Goal: Task Accomplishment & Management: Use online tool/utility

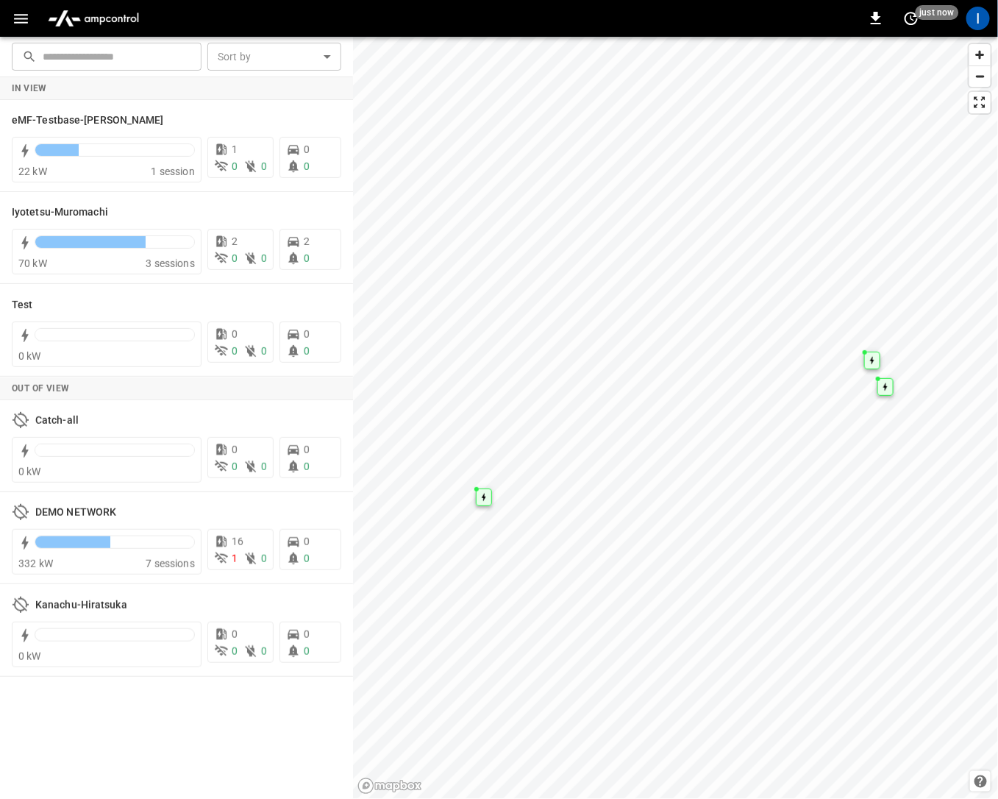
click at [16, 30] on button "button" at bounding box center [21, 18] width 30 height 27
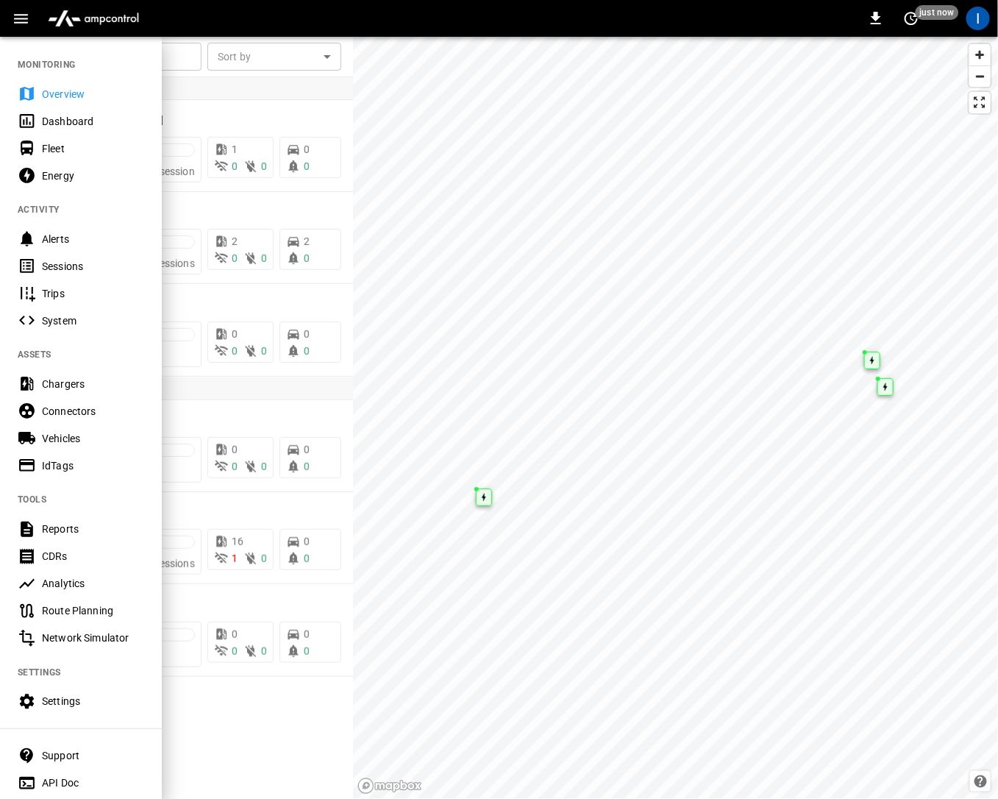
click at [69, 264] on div "Sessions" at bounding box center [93, 266] width 102 height 15
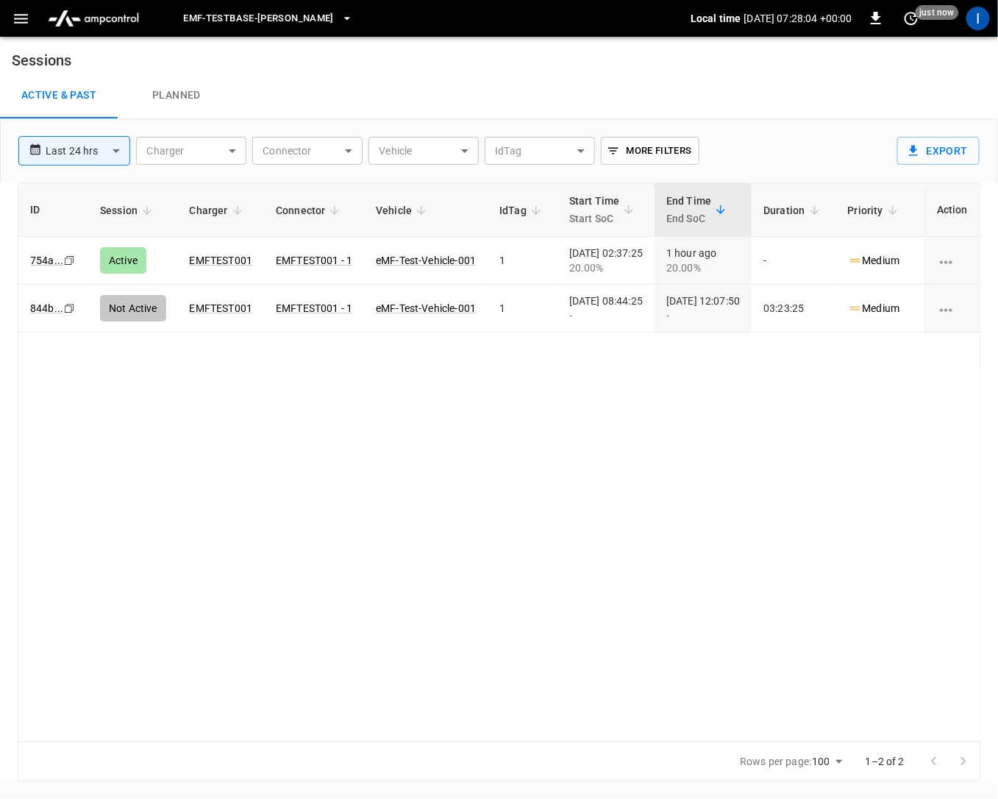
click at [18, 11] on icon "button" at bounding box center [21, 19] width 18 height 18
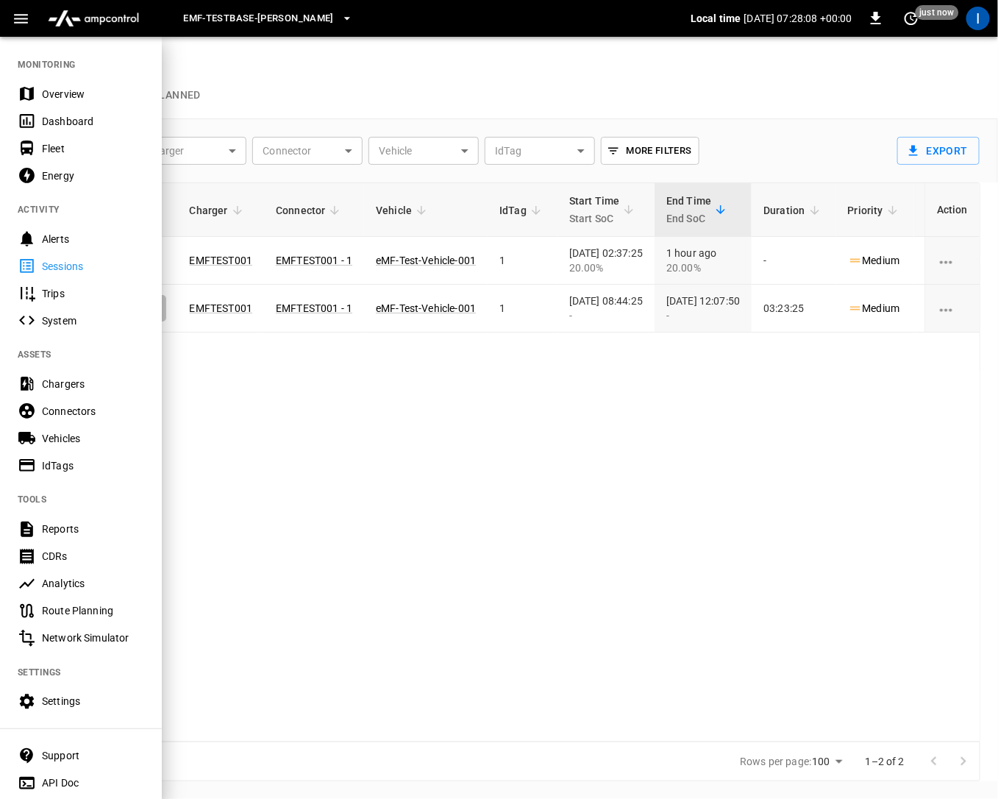
click at [72, 422] on div "Connectors" at bounding box center [81, 410] width 162 height 27
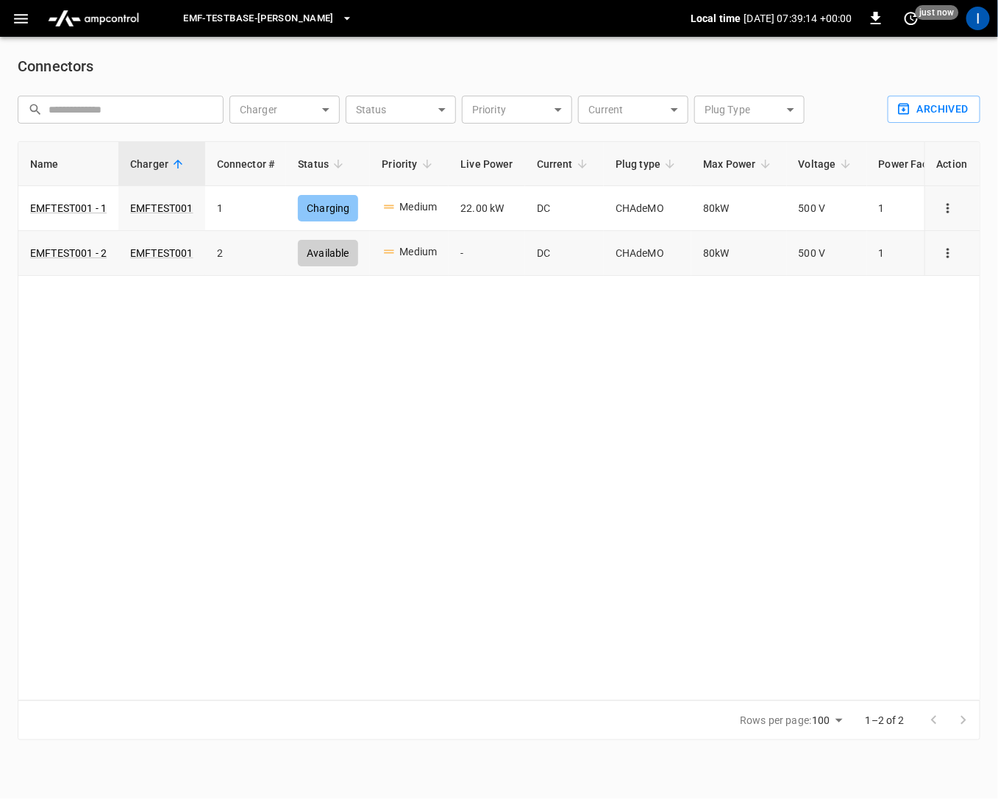
click at [950, 257] on icon "connector options" at bounding box center [948, 253] width 15 height 15
click at [583, 411] on div at bounding box center [499, 399] width 998 height 799
click at [947, 248] on icon "connector options" at bounding box center [948, 253] width 15 height 15
click at [907, 335] on li "Remote start" at bounding box center [933, 333] width 103 height 24
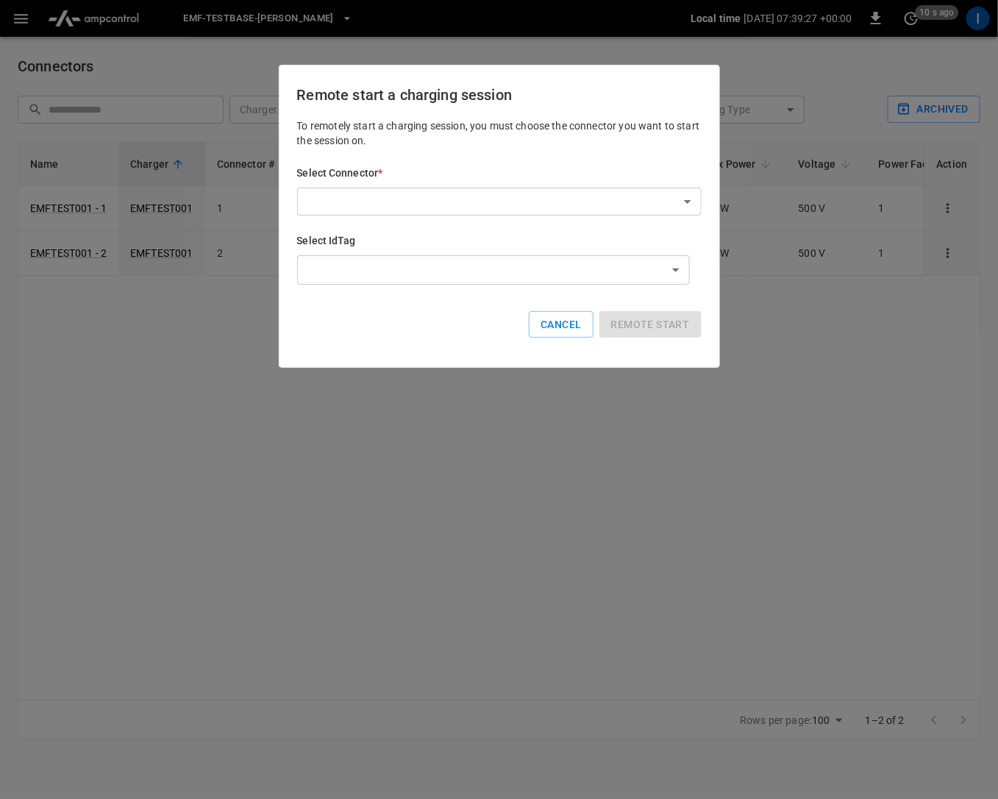
click at [602, 193] on body "eMF-Testbase-Musashimurayama Local time [DATE] 07:39:27 +00:00 0 10 s ago I Con…" at bounding box center [499, 379] width 998 height 758
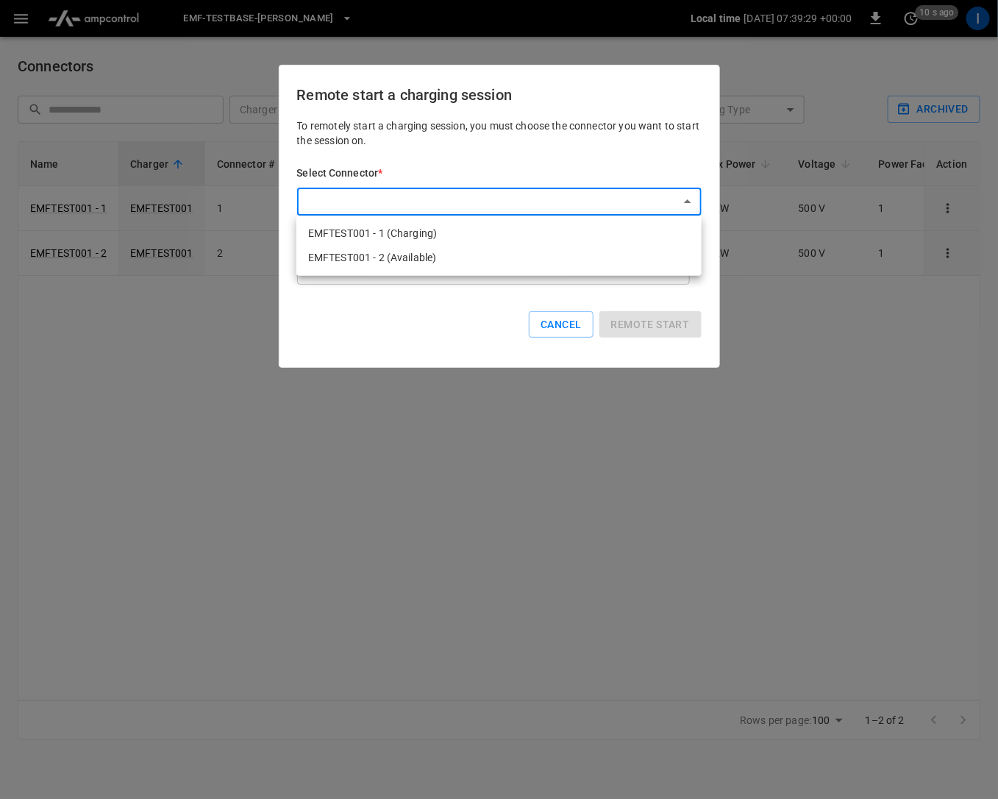
click at [446, 263] on li "EMFTEST001 - 2 (Available)" at bounding box center [498, 258] width 405 height 24
type input "**********"
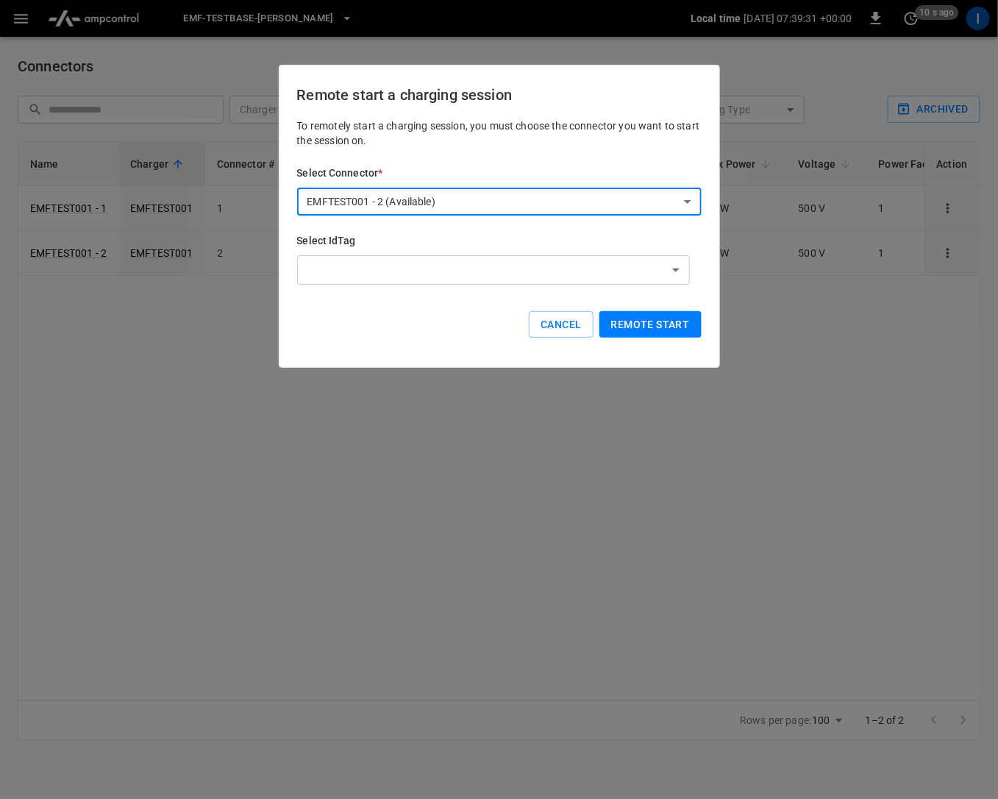
click at [657, 324] on button "Remote start" at bounding box center [650, 324] width 102 height 27
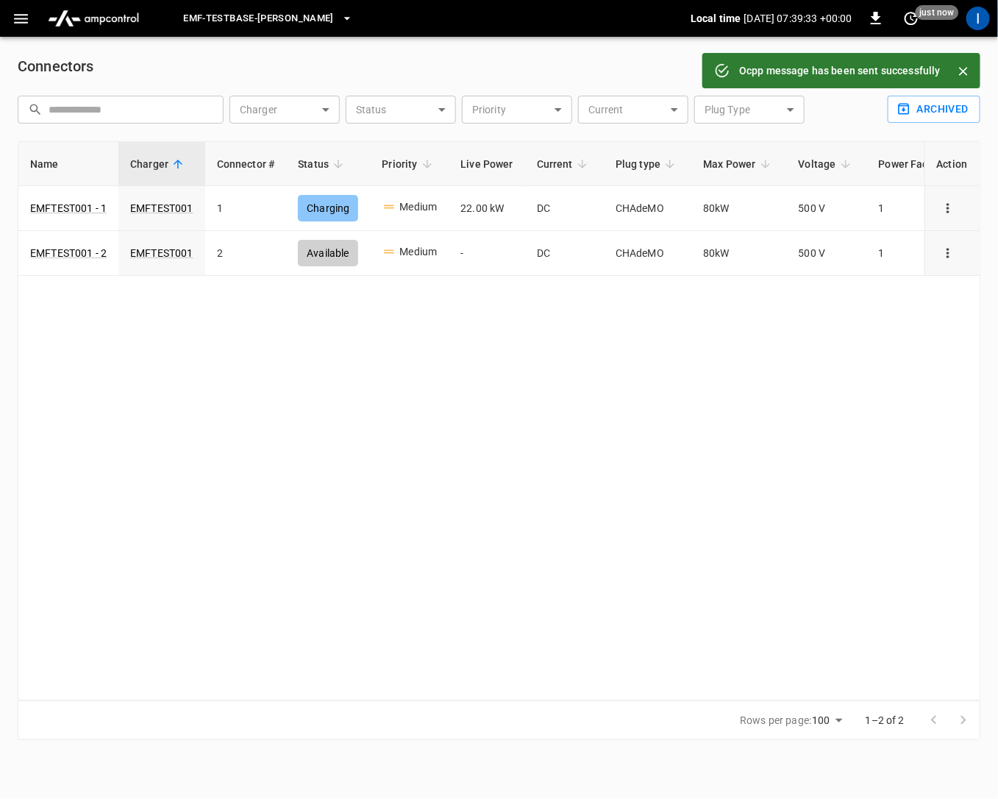
click at [657, 324] on div "Name Charger Connector # Status Priority Live Power Current Plug type Max Power…" at bounding box center [499, 420] width 963 height 559
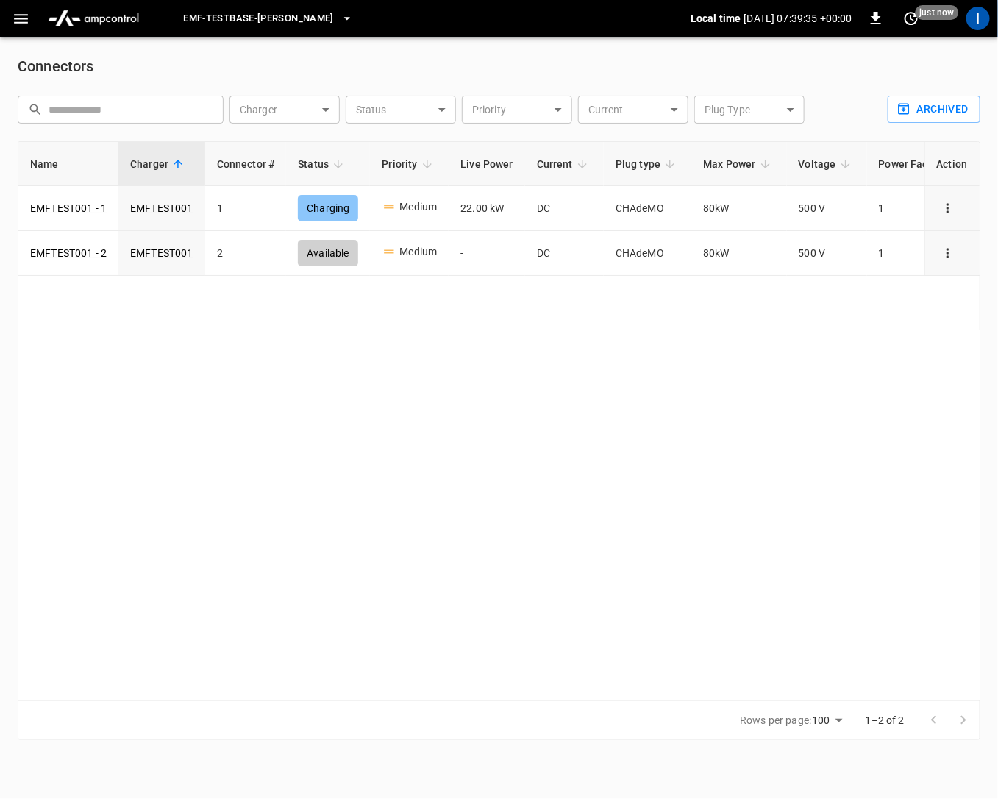
click at [25, 29] on button "button" at bounding box center [21, 18] width 30 height 27
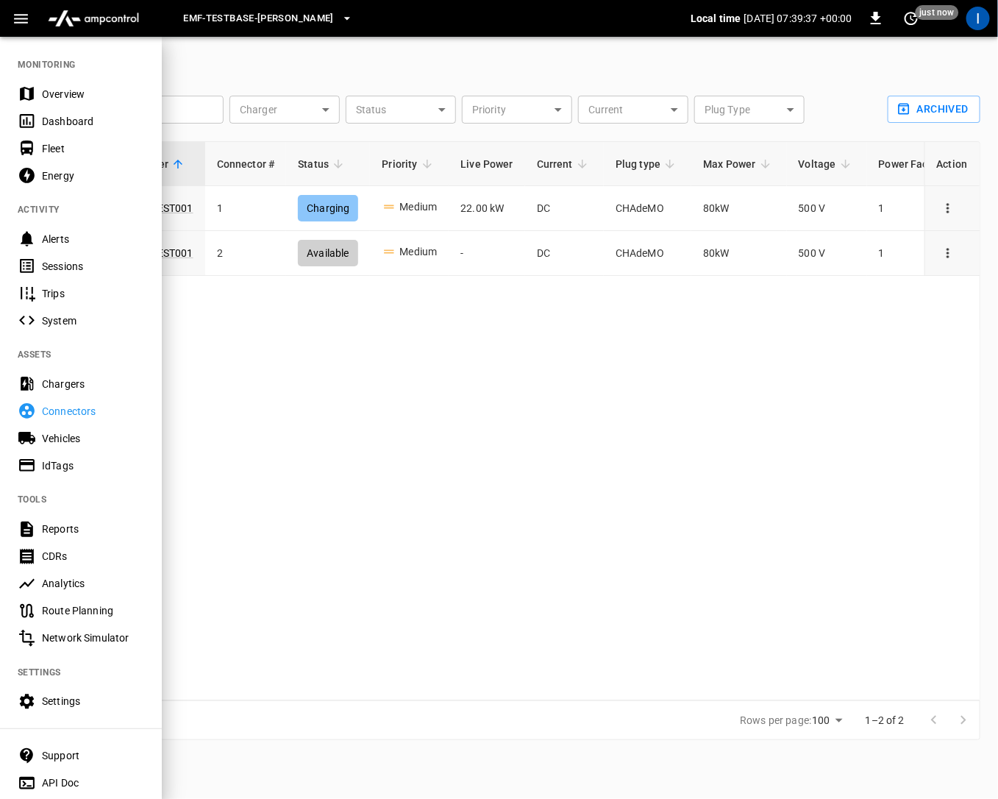
click at [56, 271] on div "Sessions" at bounding box center [93, 266] width 102 height 15
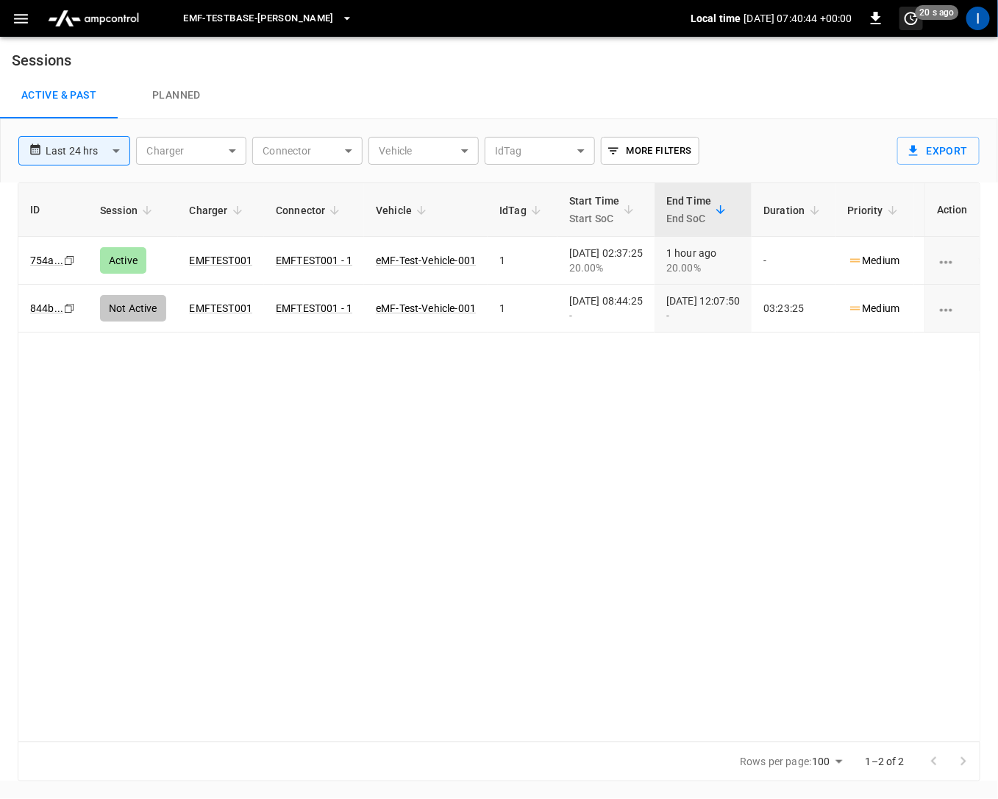
click at [903, 7] on span "20 s ago" at bounding box center [912, 19] width 24 height 24
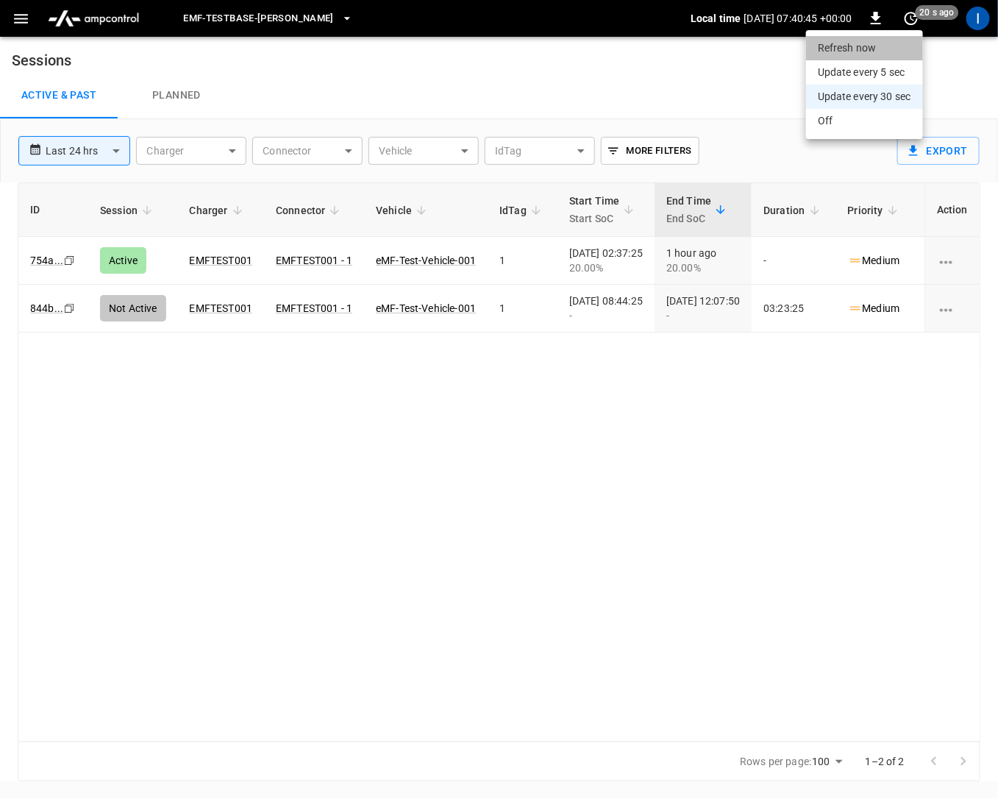
click at [857, 42] on li "Refresh now" at bounding box center [864, 48] width 117 height 24
click at [675, 55] on div at bounding box center [499, 399] width 998 height 799
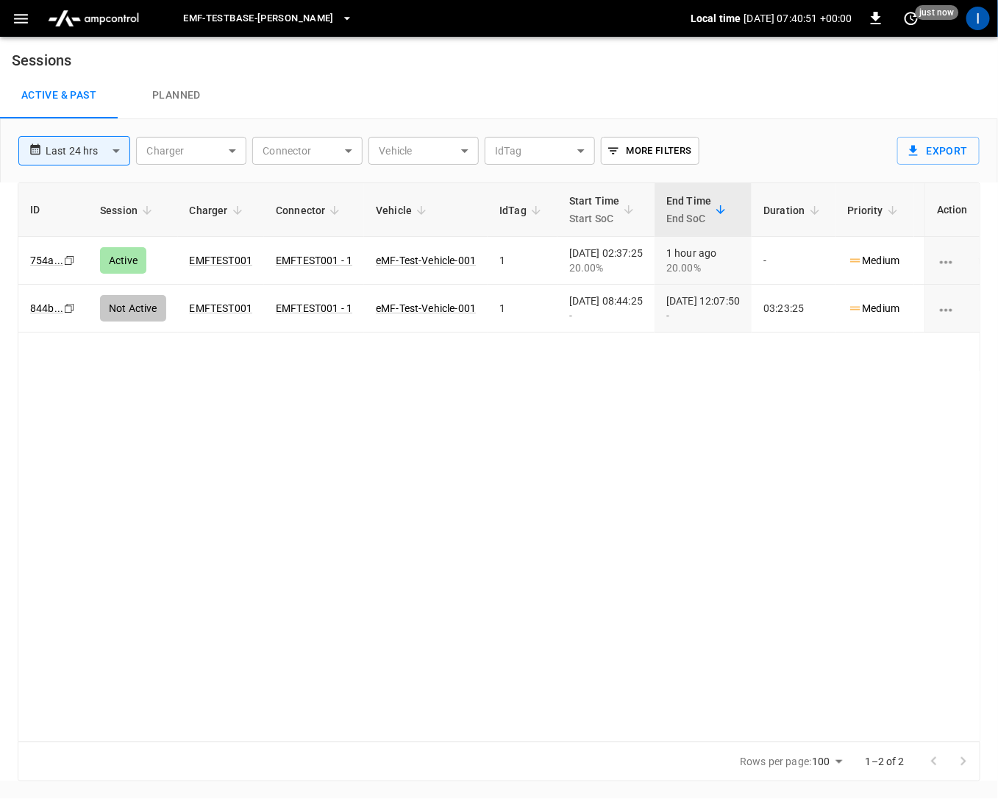
click at [22, 29] on button "button" at bounding box center [21, 18] width 30 height 27
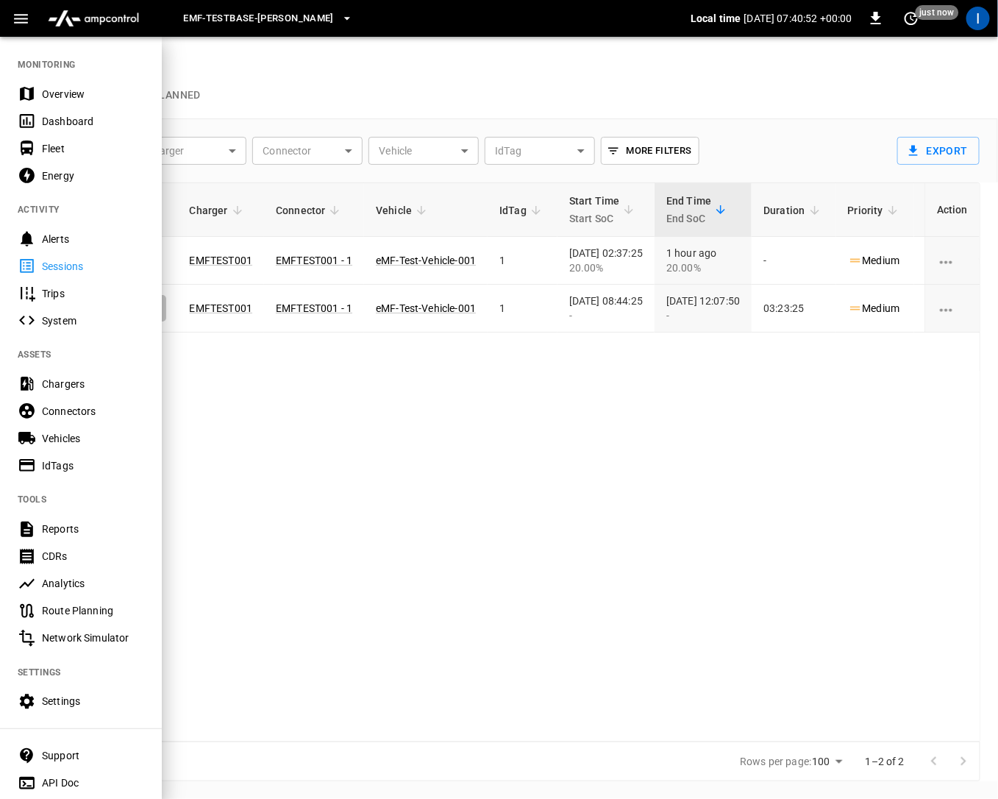
click at [73, 419] on div "Connectors" at bounding box center [81, 410] width 162 height 27
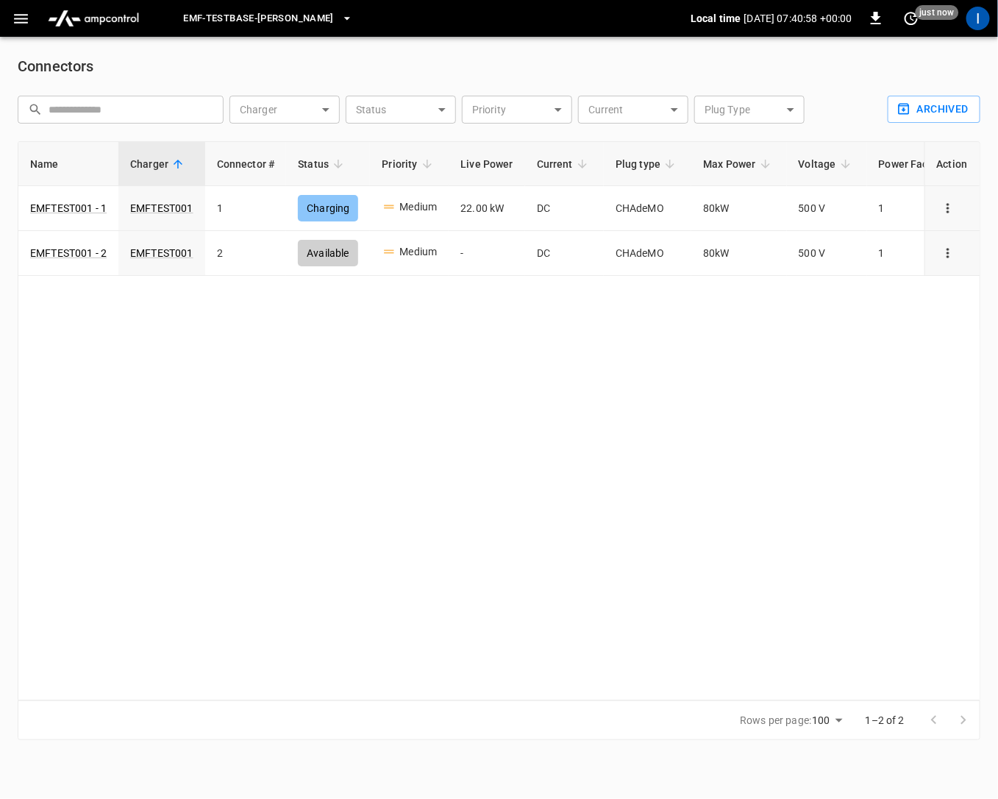
click at [12, 27] on button "button" at bounding box center [21, 18] width 30 height 27
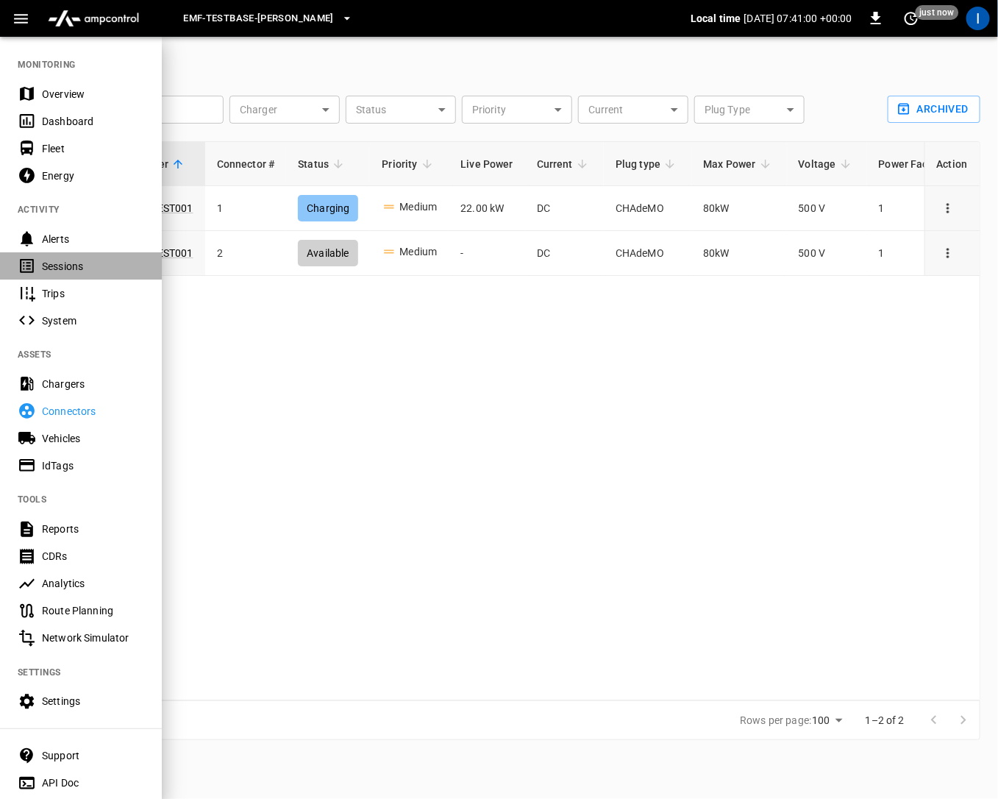
click at [95, 255] on div "Sessions" at bounding box center [81, 265] width 162 height 27
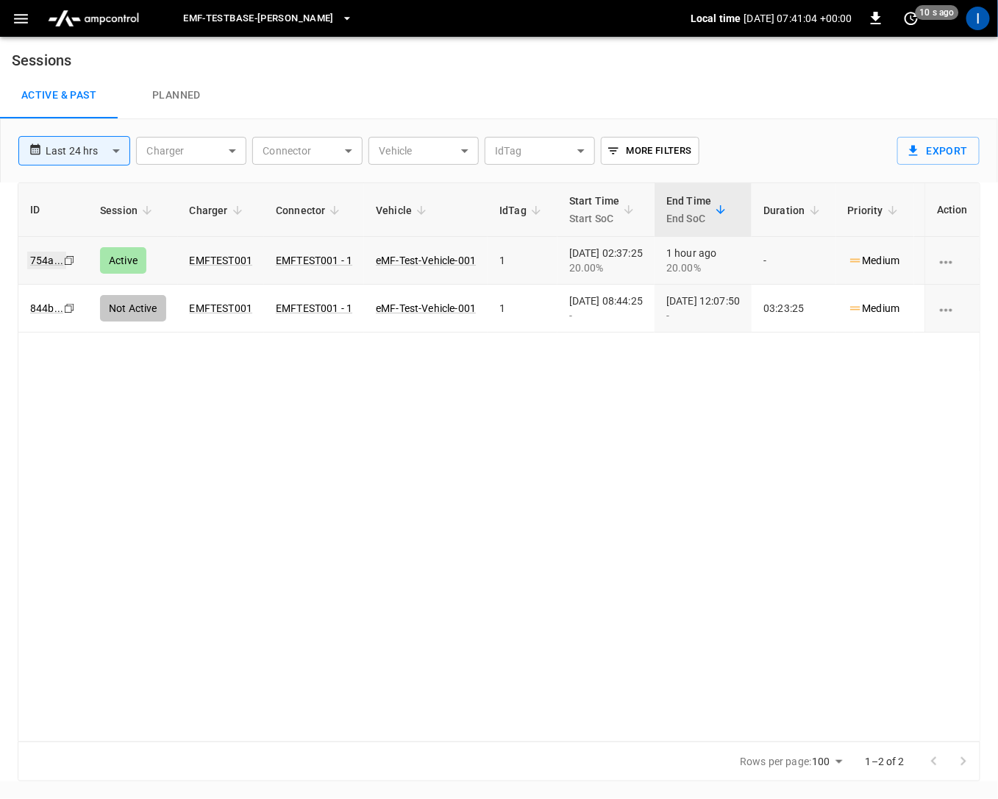
click at [42, 260] on link "754a ..." at bounding box center [46, 261] width 39 height 18
